Goal: Information Seeking & Learning: Learn about a topic

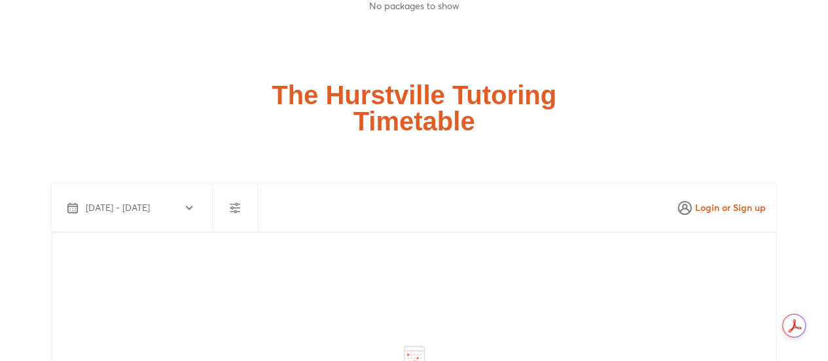
scroll to position [3144, 0]
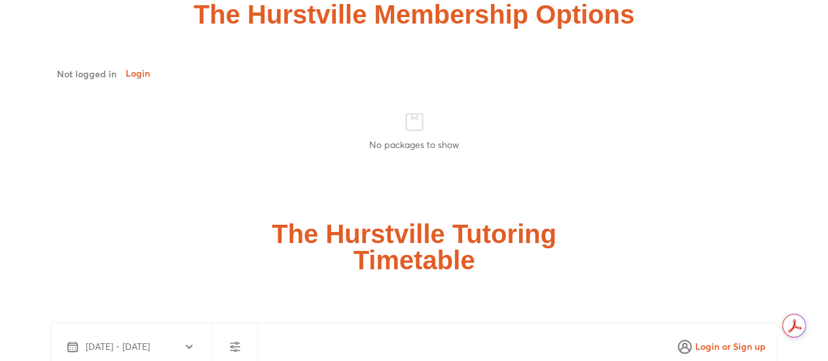
click at [414, 221] on h2 "The Hurstville Tutoring Timetable" at bounding box center [414, 247] width 285 height 52
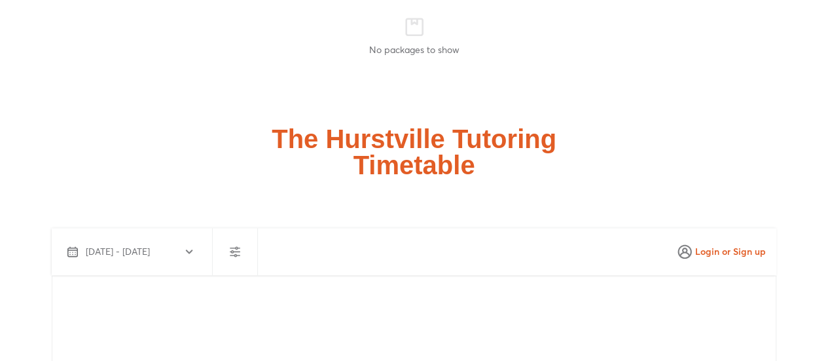
scroll to position [3406, 0]
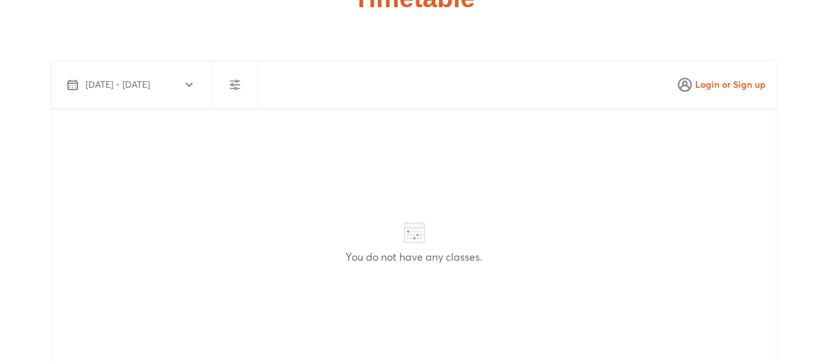
click at [150, 78] on span "Sep 3 - Oct 2, 2025" at bounding box center [118, 84] width 64 height 13
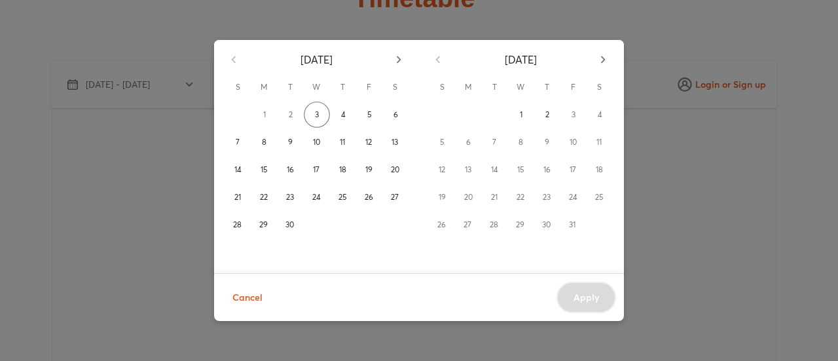
click at [720, 129] on div "September 2025 S M T W T F S 1 2 3 4 5 6 7 8 9 10 11 12 13 14 15 16 17 18 19 20…" at bounding box center [419, 180] width 838 height 361
click at [251, 298] on span "Cancel" at bounding box center [247, 297] width 30 height 16
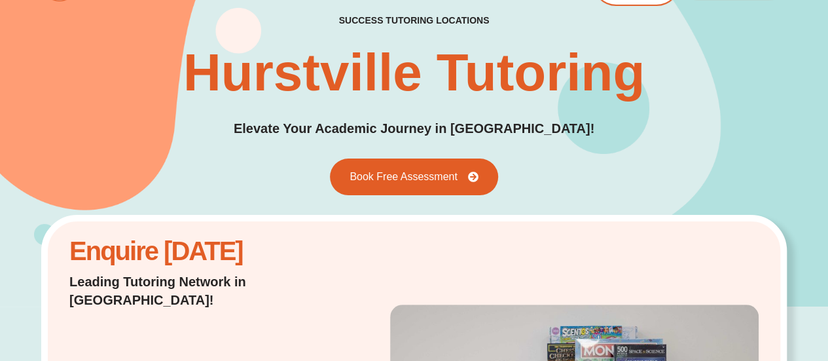
scroll to position [0, 0]
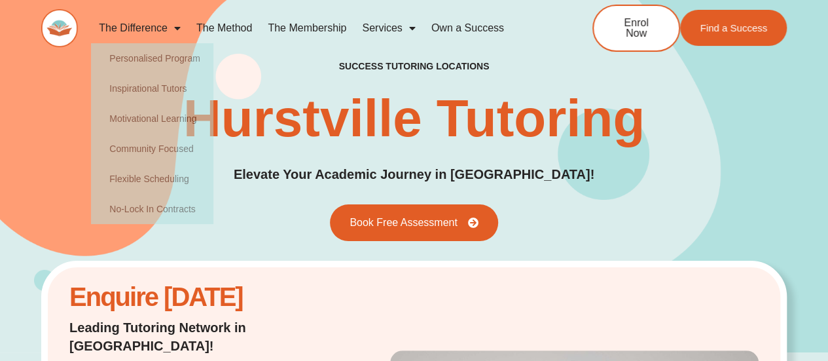
click at [233, 31] on link "The Method" at bounding box center [224, 28] width 71 height 30
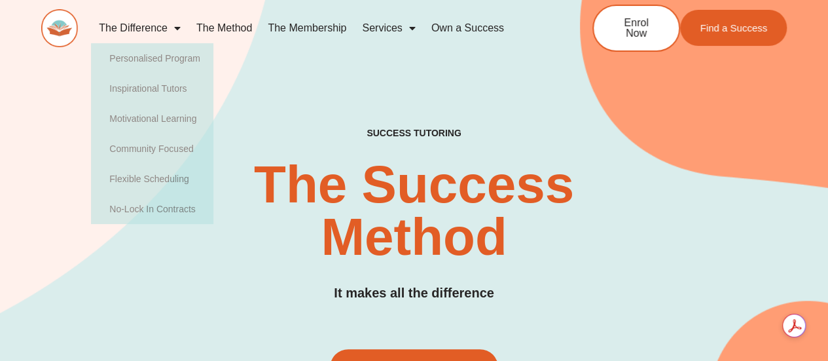
click at [292, 28] on link "The Membership" at bounding box center [307, 28] width 94 height 30
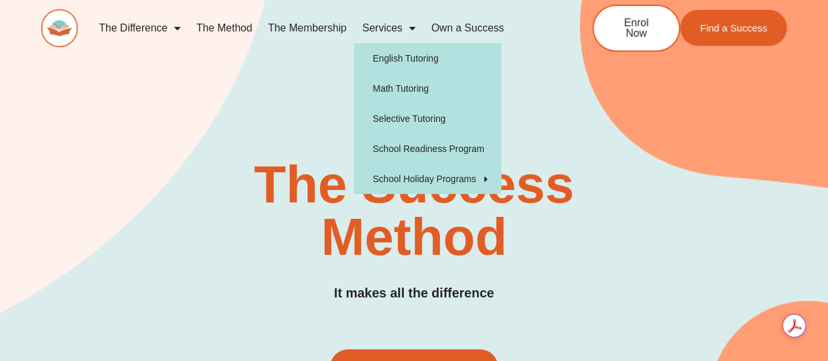
click at [385, 29] on link "Services" at bounding box center [388, 28] width 69 height 30
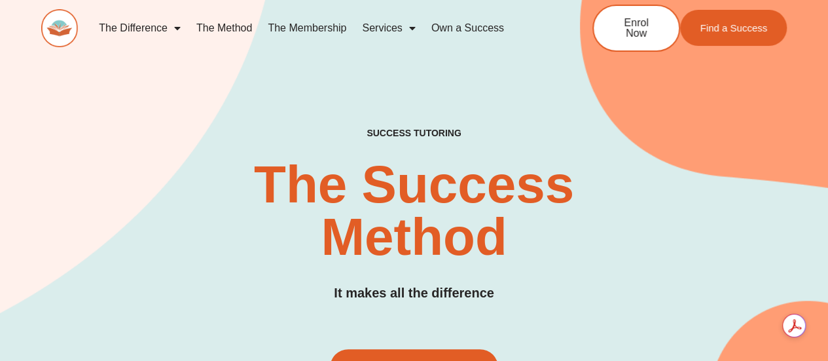
click at [385, 30] on link "Services" at bounding box center [388, 28] width 69 height 30
